Goal: Task Accomplishment & Management: Manage account settings

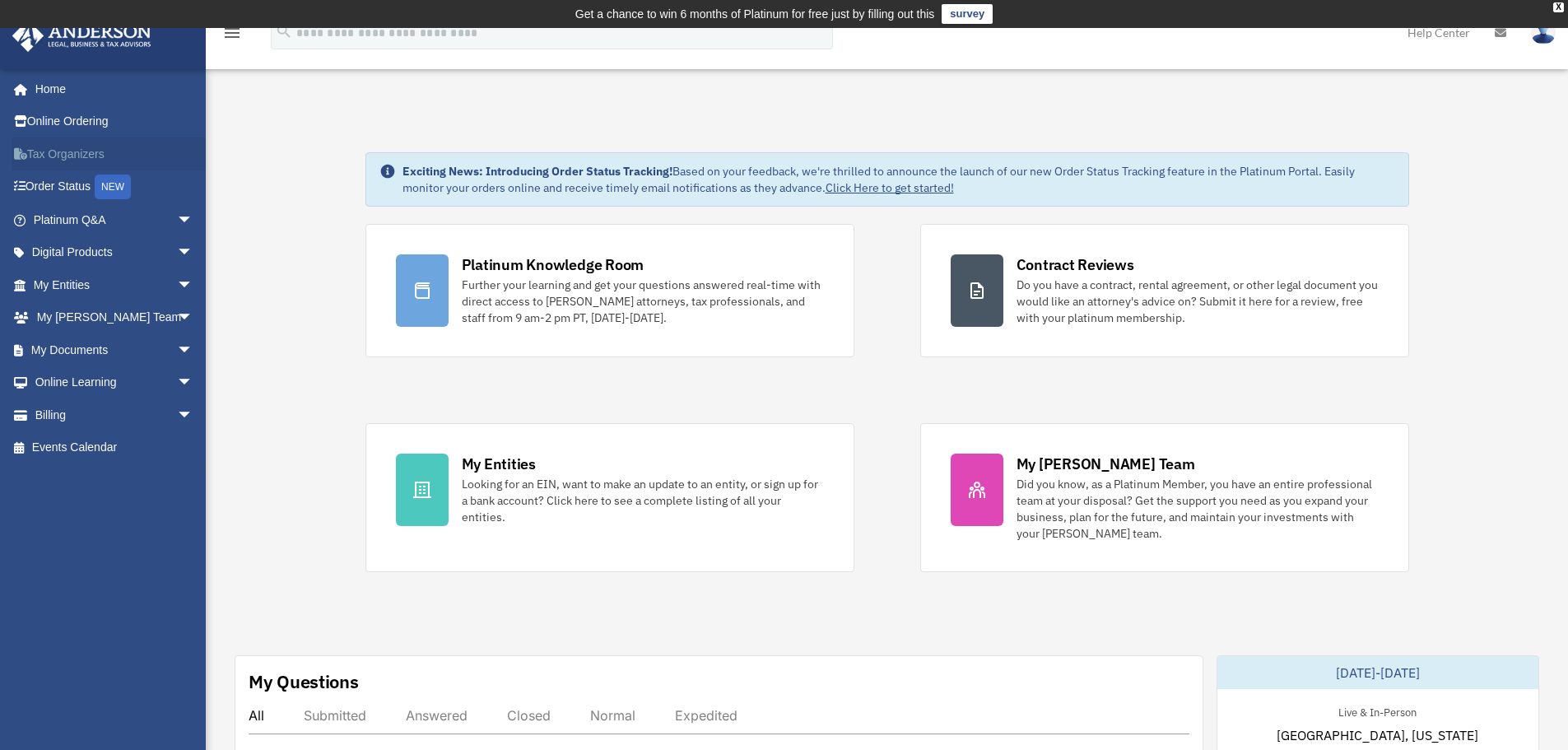
click at [84, 149] on link "Tax Organizers" at bounding box center [114, 154] width 206 height 33
click at [70, 348] on link "My Documents arrow_drop_down" at bounding box center [114, 350] width 206 height 33
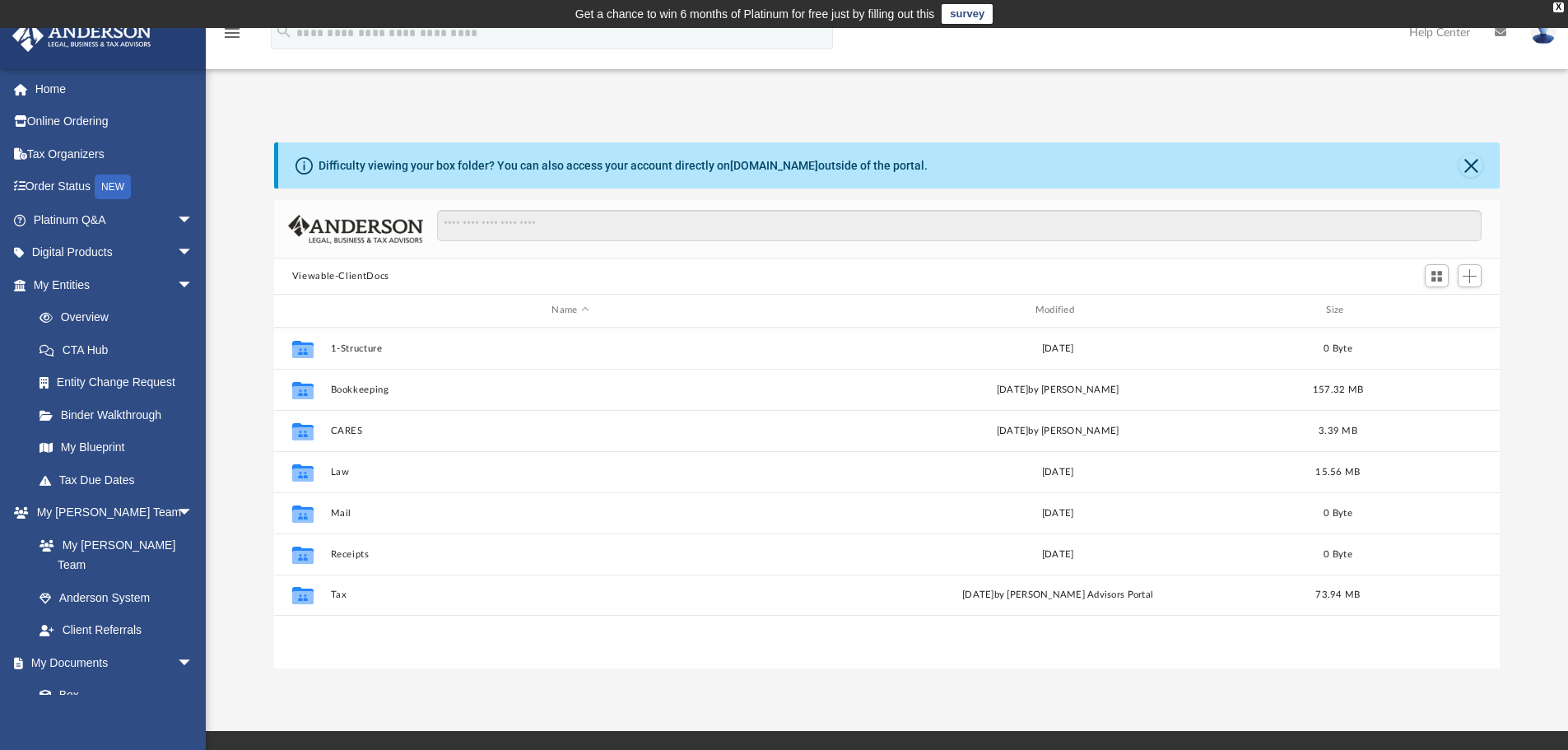
scroll to position [363, 1213]
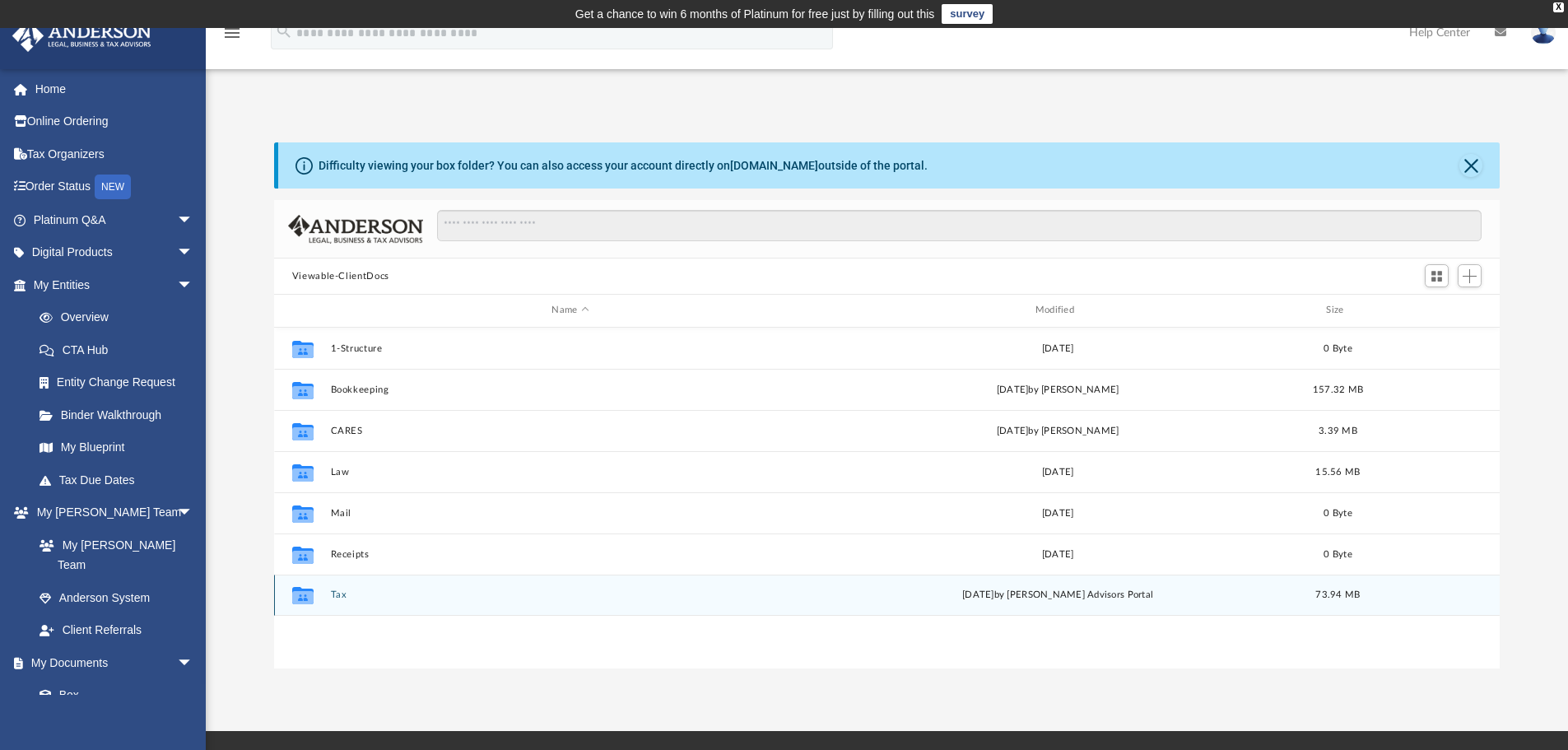
click at [337, 595] on button "Tax" at bounding box center [570, 595] width 480 height 11
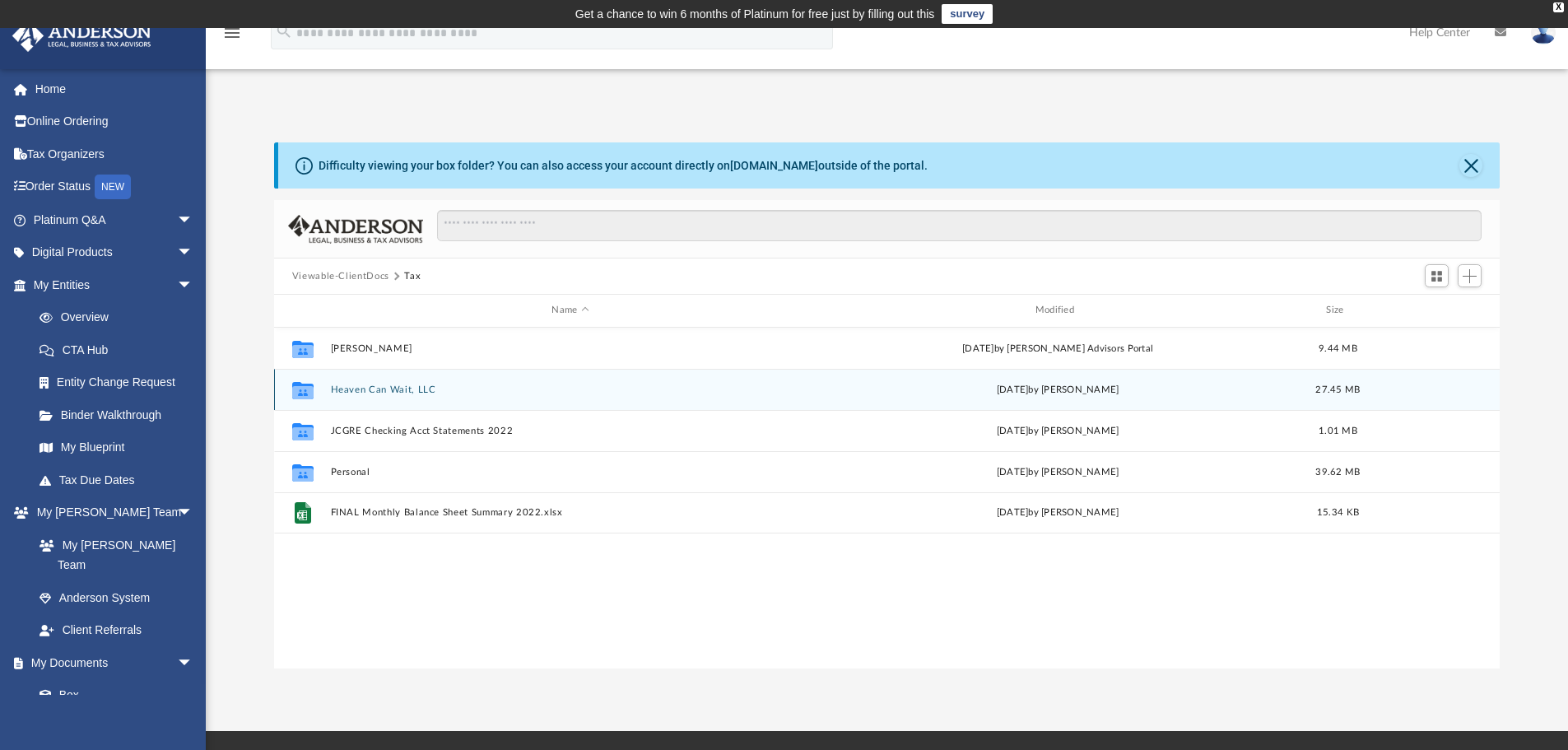
click at [364, 387] on button "Heaven Can Wait, LLC" at bounding box center [570, 390] width 480 height 11
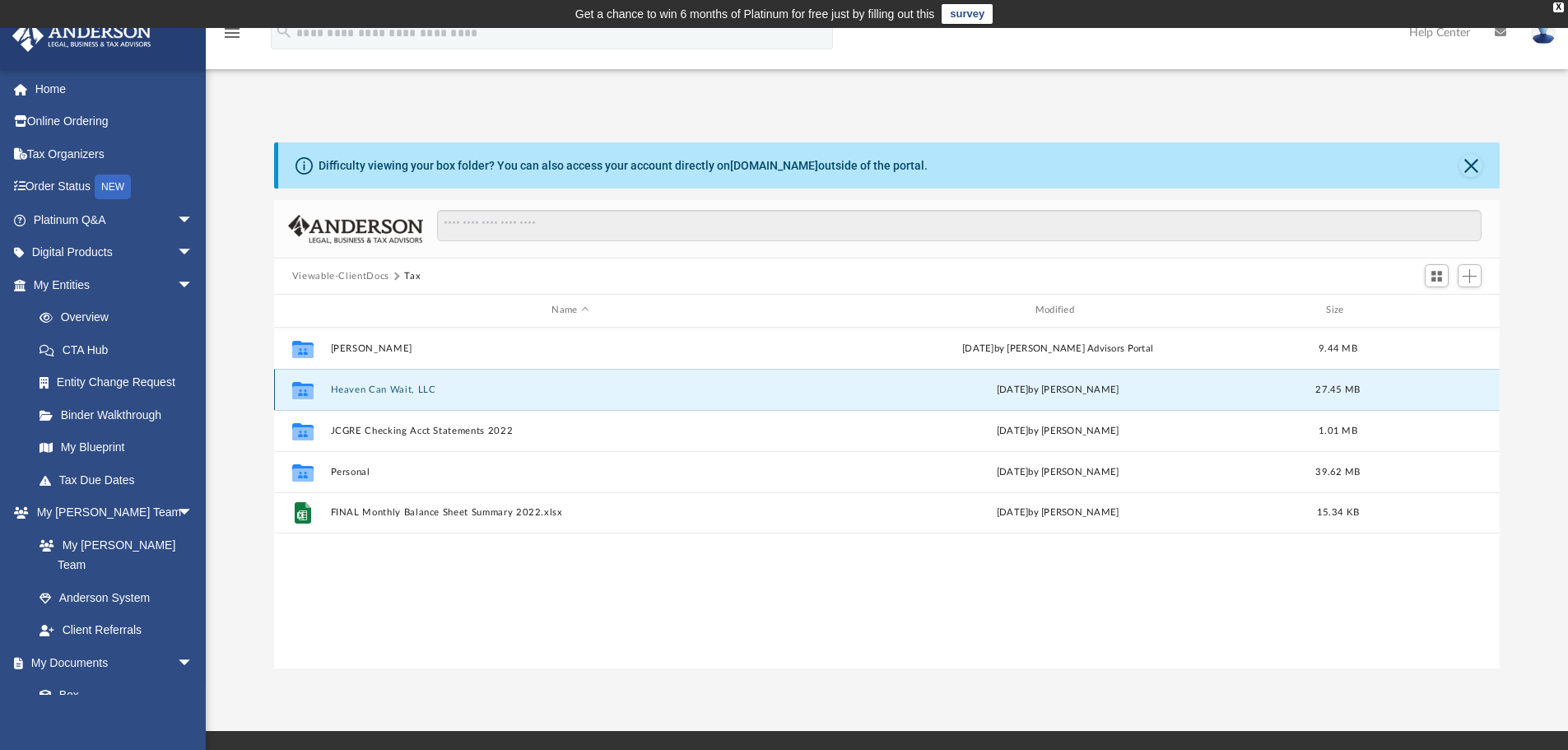
click at [364, 387] on button "Heaven Can Wait, LLC" at bounding box center [570, 390] width 480 height 11
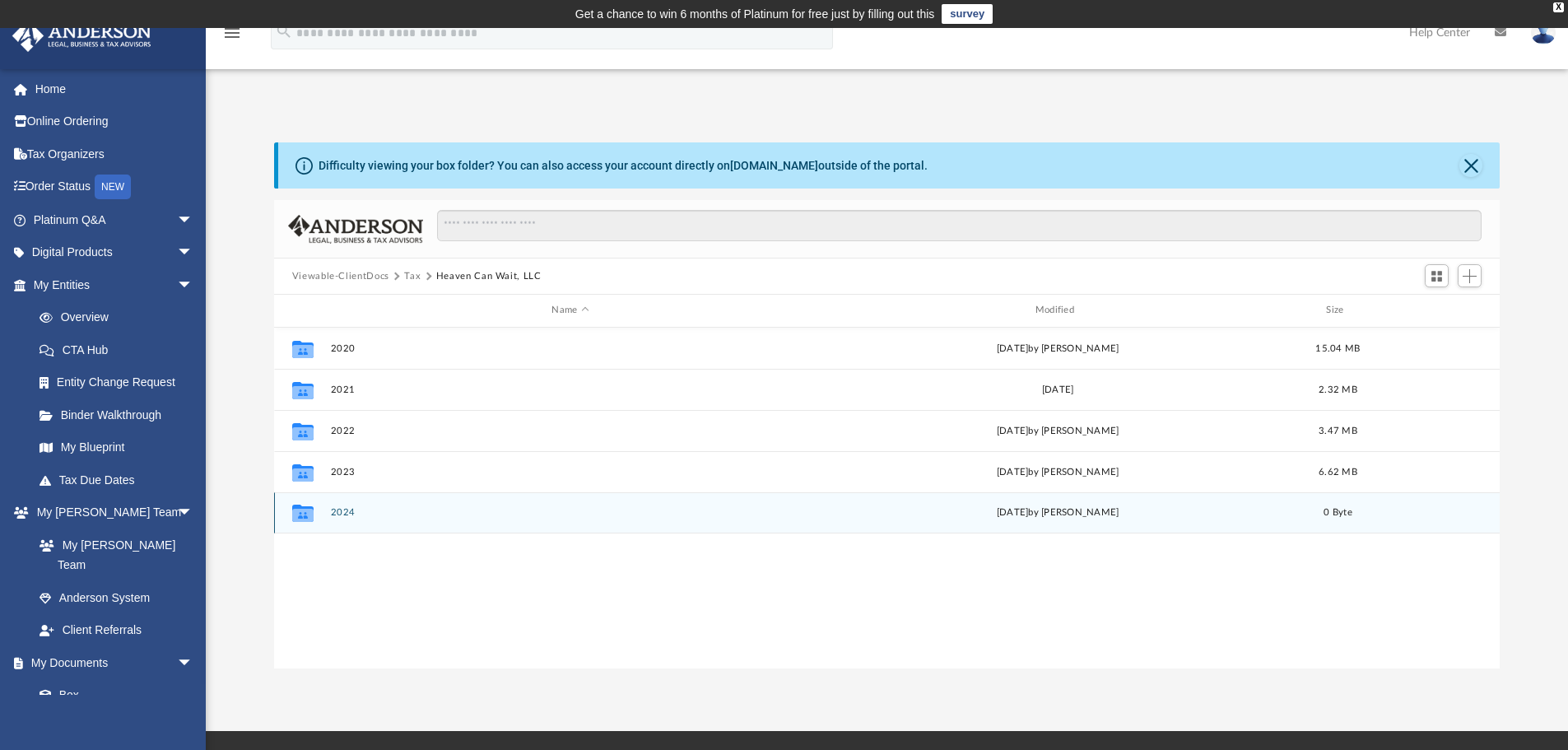
click at [340, 510] on button "2024" at bounding box center [570, 513] width 480 height 11
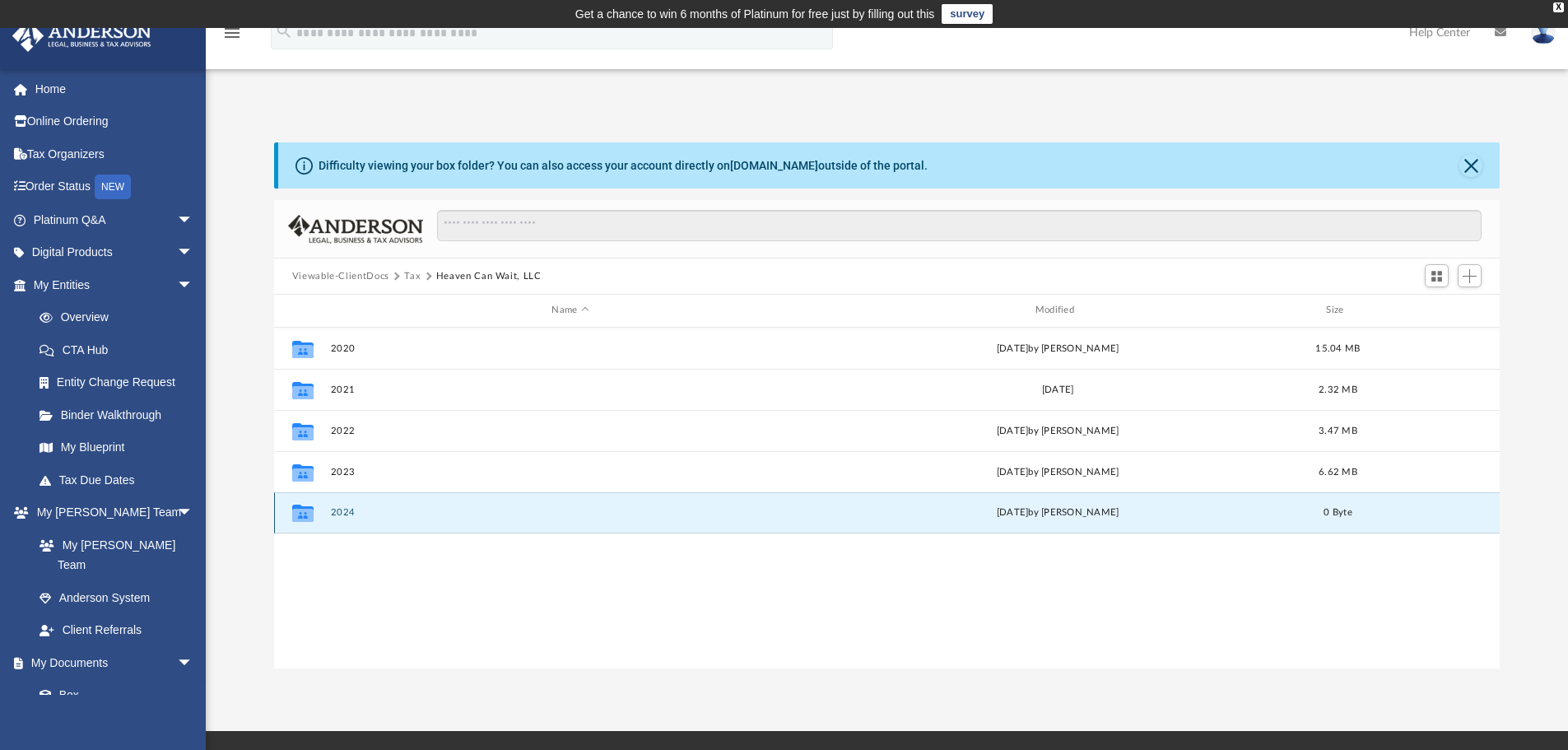
click at [340, 510] on button "2024" at bounding box center [570, 513] width 480 height 11
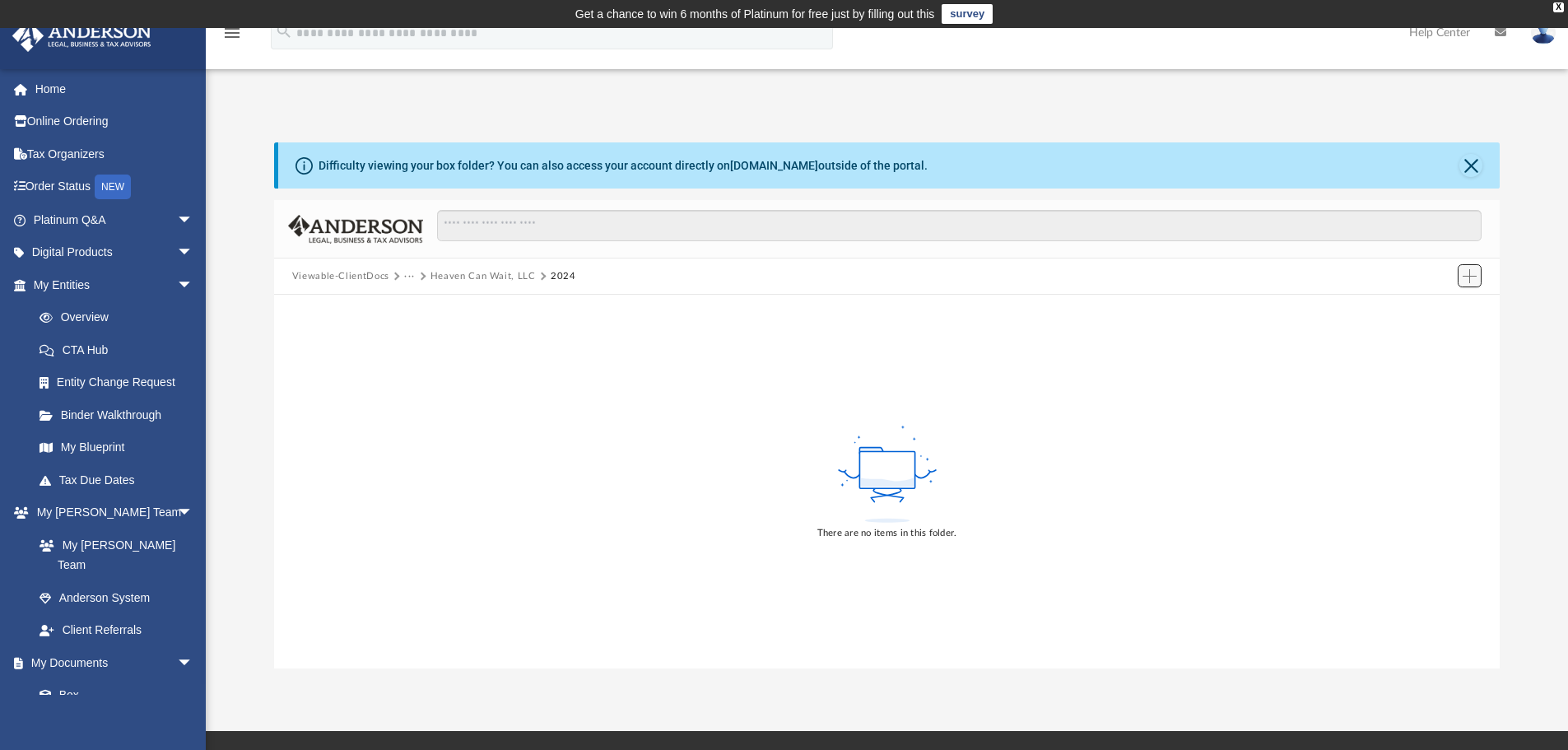
click at [1468, 273] on span "Add" at bounding box center [1469, 276] width 14 height 14
click at [1439, 306] on li "Upload" at bounding box center [1447, 309] width 53 height 17
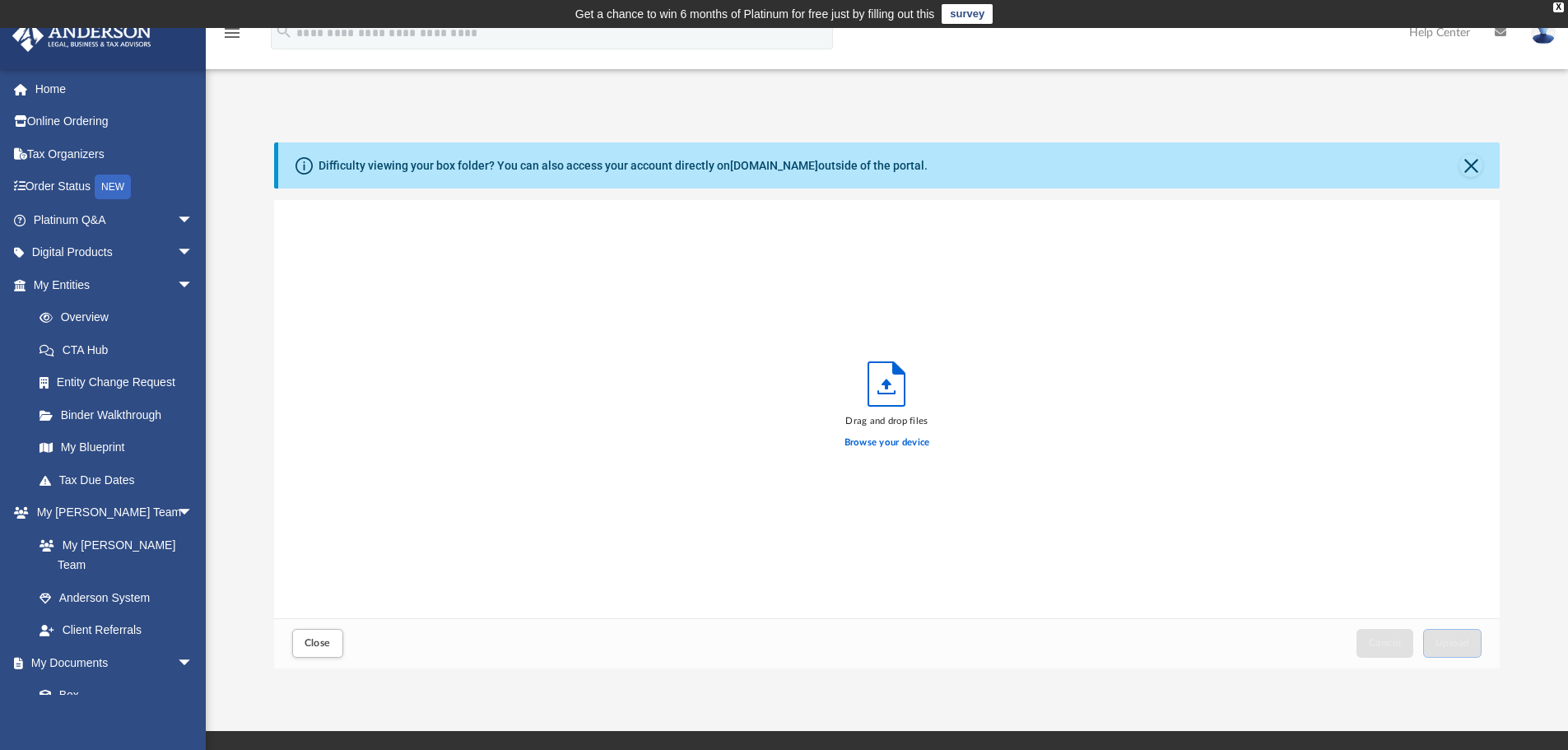
scroll to position [405, 1213]
click at [874, 445] on label "Browse your device" at bounding box center [887, 443] width 85 height 15
click at [0, 0] on input "Browse your device" at bounding box center [0, 0] width 0 height 0
click at [1445, 645] on span "Upload" at bounding box center [1453, 643] width 35 height 10
click at [333, 646] on button "Close" at bounding box center [318, 643] width 51 height 29
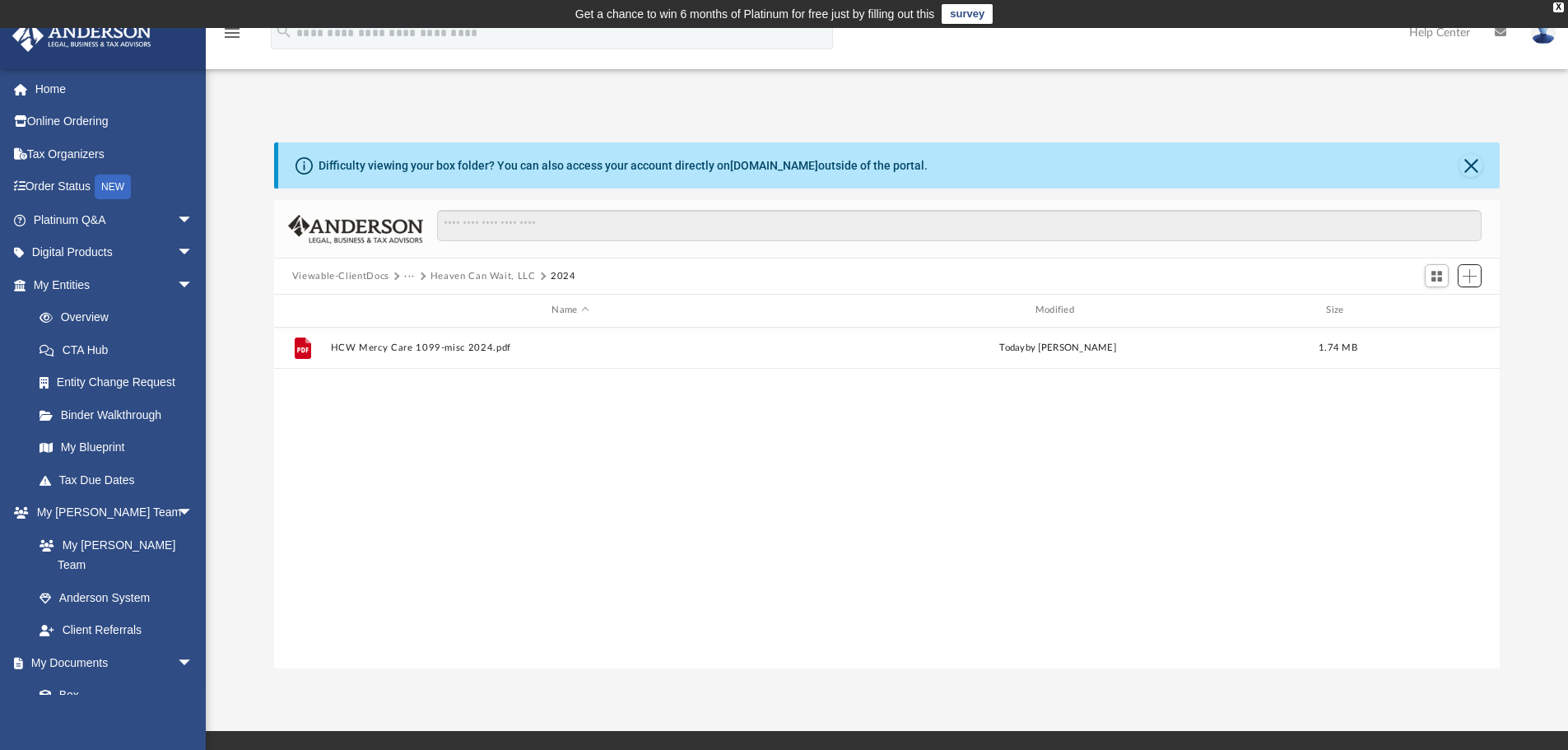
scroll to position [13, 13]
click at [81, 153] on link "Tax Organizers" at bounding box center [114, 154] width 206 height 33
